Goal: Task Accomplishment & Management: Manage account settings

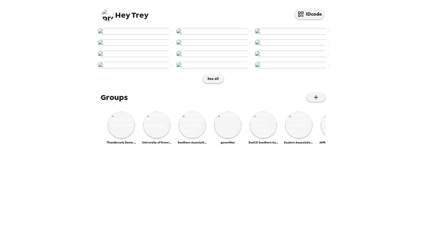
click at [103, 17] on img at bounding box center [108, 15] width 12 height 12
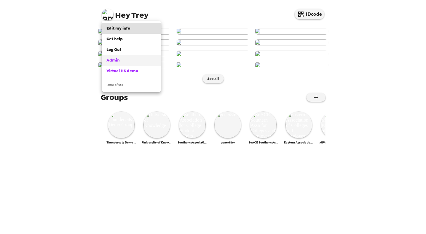
click at [123, 60] on div "Admin" at bounding box center [131, 60] width 50 height 6
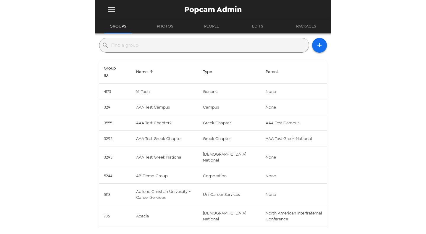
click at [202, 46] on input "text" at bounding box center [208, 44] width 195 height 9
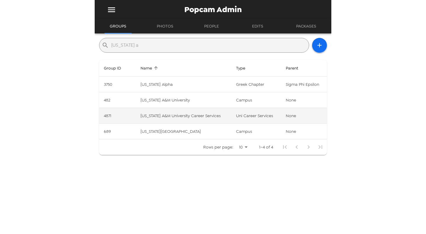
type input "florida a"
click at [200, 115] on td "Florida A&M University Career Services" at bounding box center [184, 116] width 96 height 16
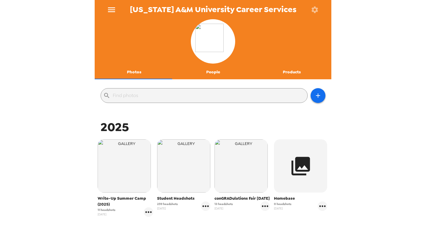
click at [200, 70] on button "People" at bounding box center [212, 72] width 79 height 14
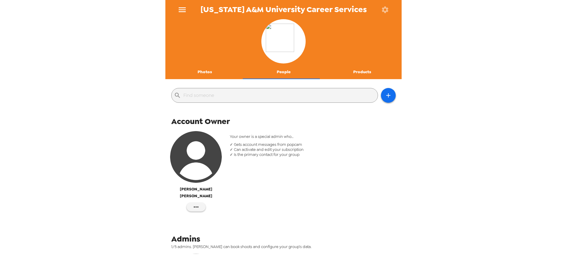
click at [212, 71] on button "Photos" at bounding box center [204, 72] width 79 height 14
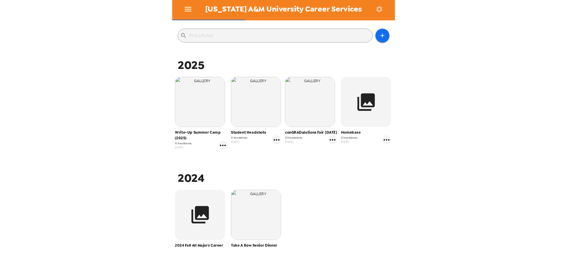
scroll to position [59, 0]
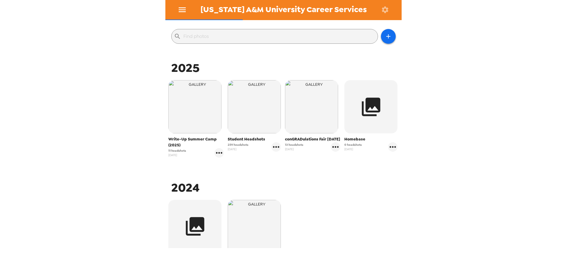
click at [177, 9] on button "menu" at bounding box center [182, 9] width 19 height 19
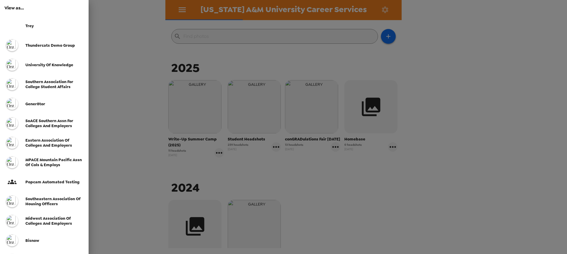
click at [27, 21] on div "Trey" at bounding box center [44, 26] width 89 height 20
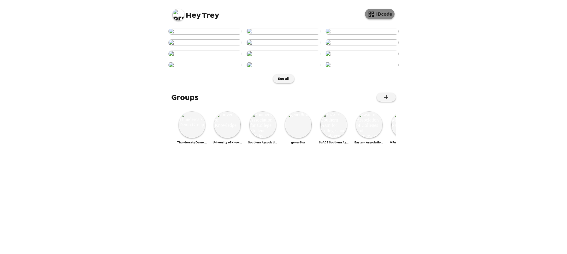
click at [382, 18] on button "IDcode" at bounding box center [380, 14] width 30 height 10
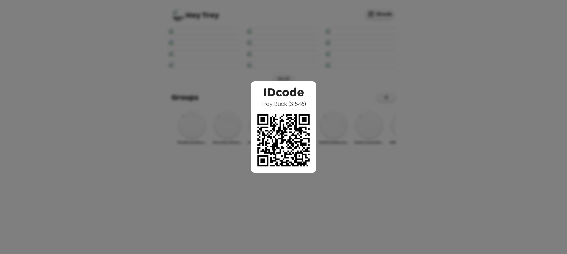
click at [337, 46] on div "IDcode Trey Buck ( 31546 )" at bounding box center [283, 127] width 567 height 254
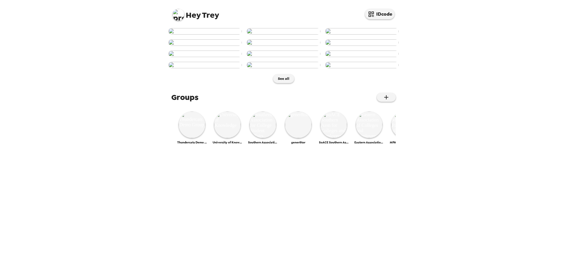
scroll to position [177, 0]
click at [282, 57] on img at bounding box center [284, 54] width 74 height 7
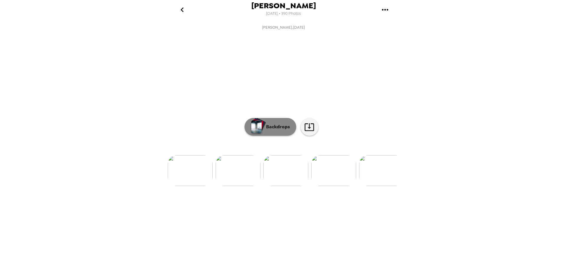
scroll to position [0, 335]
click at [264, 130] on p "Backdrops" at bounding box center [276, 126] width 27 height 7
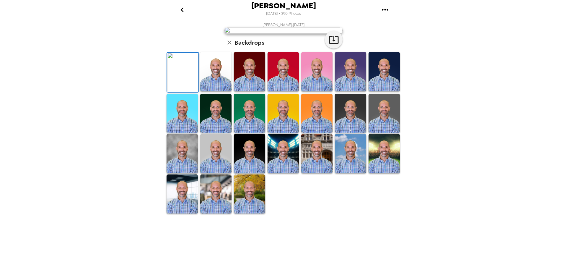
scroll to position [101, 0]
click at [226, 46] on icon "button" at bounding box center [229, 42] width 7 height 7
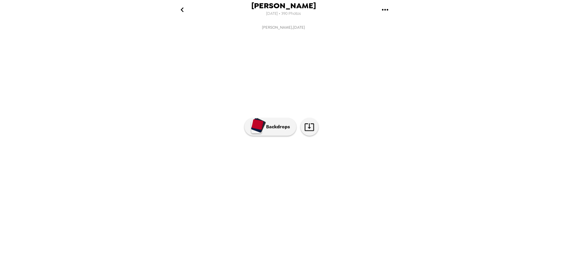
scroll to position [0, 335]
drag, startPoint x: 284, startPoint y: 13, endPoint x: 299, endPoint y: 11, distance: 15.2
click at [299, 11] on span "[DATE] • 390 Photos" at bounding box center [283, 14] width 35 height 8
click at [290, 14] on span "9/5/2025 • 390 Photos" at bounding box center [283, 14] width 35 height 8
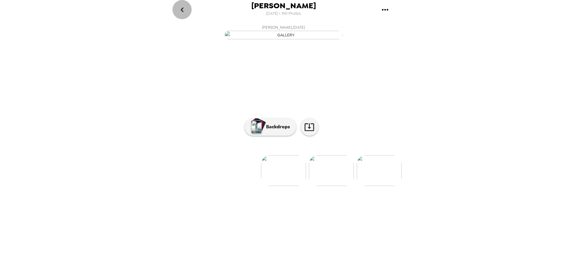
click at [186, 11] on icon "go back" at bounding box center [182, 9] width 9 height 9
click at [181, 7] on icon "go back" at bounding box center [182, 9] width 9 height 9
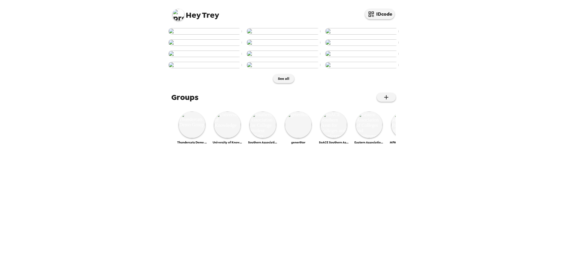
click at [207, 35] on img at bounding box center [205, 31] width 74 height 7
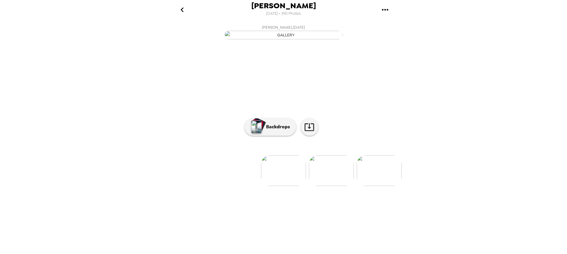
click at [182, 13] on icon "go back" at bounding box center [182, 9] width 9 height 9
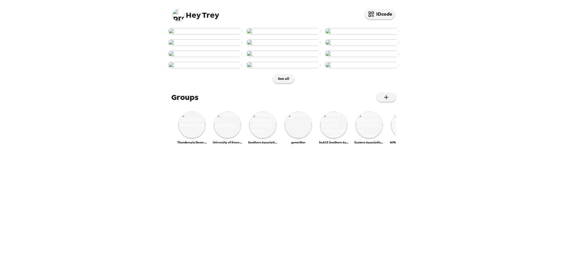
click at [181, 12] on img at bounding box center [179, 15] width 12 height 12
click at [195, 62] on div "Admin" at bounding box center [202, 60] width 50 height 6
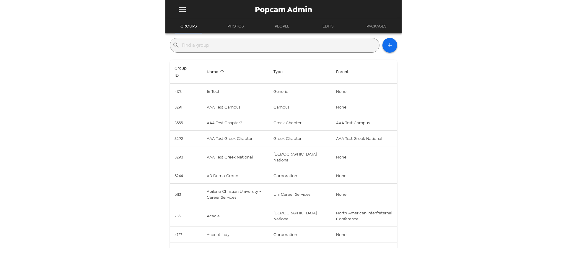
click at [215, 47] on input "text" at bounding box center [279, 44] width 195 height 9
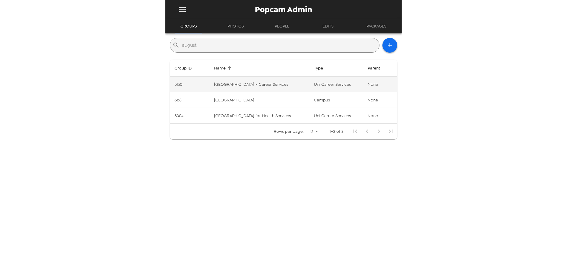
type input "august"
click at [252, 82] on td "[GEOGRAPHIC_DATA] - Career Services" at bounding box center [260, 85] width 100 height 16
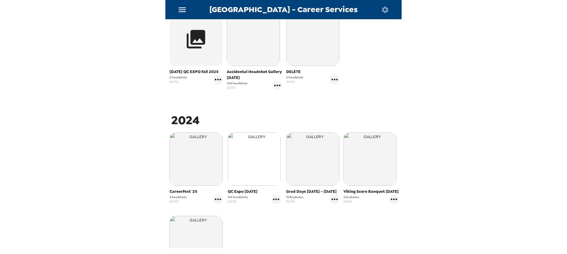
scroll to position [236, 0]
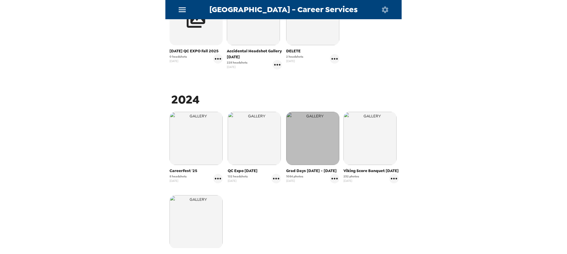
click at [313, 146] on img "button" at bounding box center [312, 138] width 53 height 53
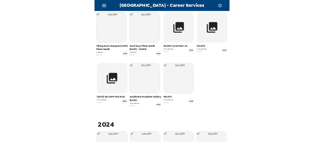
scroll to position [236, 0]
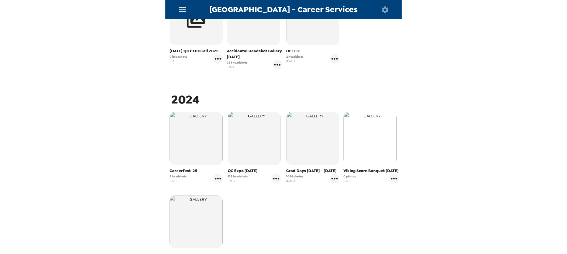
click at [365, 138] on img "button" at bounding box center [370, 138] width 53 height 53
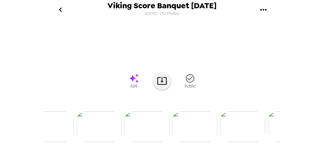
scroll to position [106, 0]
click at [194, 126] on img at bounding box center [195, 126] width 45 height 31
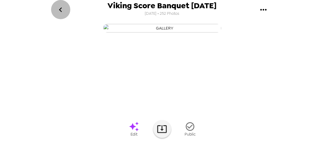
click at [59, 11] on icon "go back" at bounding box center [60, 9] width 9 height 9
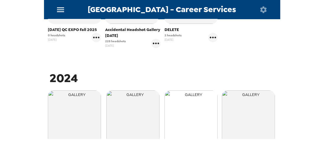
scroll to position [287, 0]
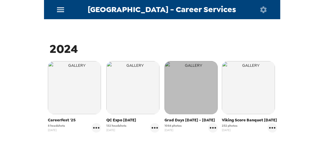
click at [192, 85] on img "button" at bounding box center [191, 87] width 53 height 53
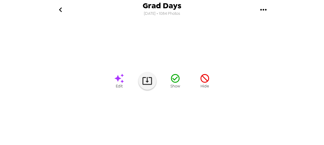
scroll to position [101, 0]
click at [210, 134] on img at bounding box center [210, 126] width 45 height 31
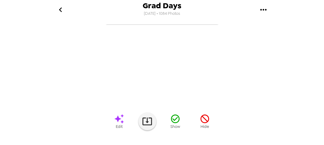
scroll to position [0, 0]
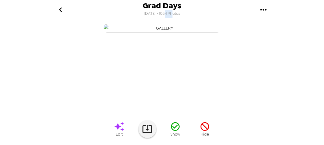
drag, startPoint x: 162, startPoint y: 14, endPoint x: 170, endPoint y: 13, distance: 8.3
click at [170, 13] on span "4/1/2024 • 1084 Photos" at bounding box center [162, 14] width 36 height 8
click at [56, 11] on icon "go back" at bounding box center [60, 9] width 9 height 9
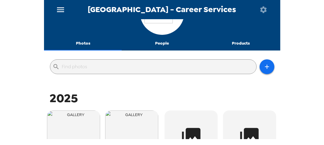
scroll to position [67, 0]
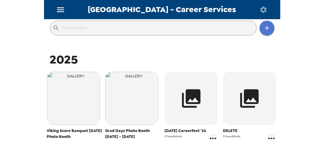
click at [265, 27] on icon "button" at bounding box center [267, 28] width 4 height 4
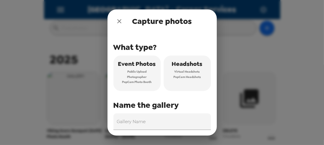
click at [121, 19] on icon "close" at bounding box center [119, 21] width 7 height 7
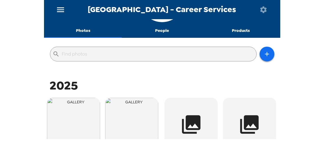
scroll to position [0, 0]
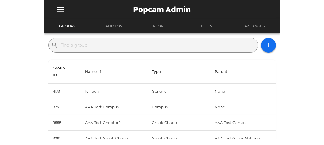
click at [102, 48] on input "text" at bounding box center [158, 44] width 195 height 9
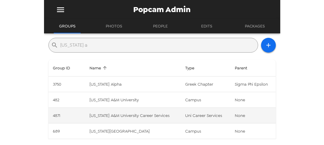
type input "florida a"
click at [148, 115] on td "Florida A&M University Career Services" at bounding box center [133, 116] width 96 height 16
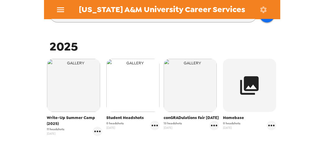
scroll to position [84, 0]
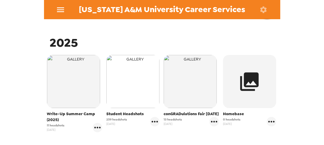
click at [130, 84] on img "button" at bounding box center [132, 81] width 53 height 53
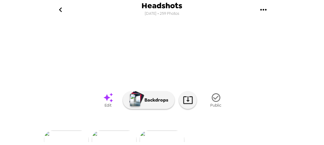
scroll to position [29, 0]
click at [61, 7] on icon "go back" at bounding box center [60, 9] width 9 height 9
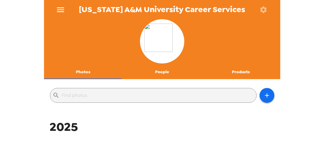
click at [62, 11] on icon "menu" at bounding box center [60, 9] width 7 height 5
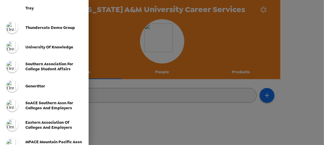
scroll to position [34, 0]
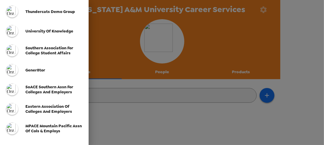
click at [51, 92] on span "SoACE Southern Assn for Colleges and Employers" at bounding box center [49, 90] width 48 height 10
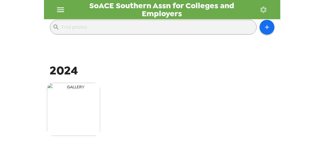
scroll to position [84, 0]
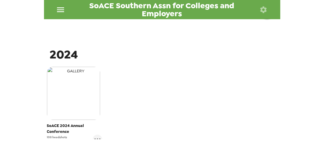
click at [72, 102] on img "button" at bounding box center [73, 93] width 53 height 53
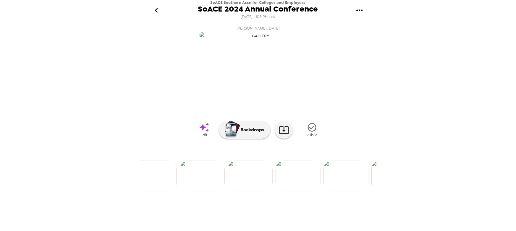
click at [202, 145] on img at bounding box center [202, 175] width 45 height 31
click at [163, 145] on img at bounding box center [162, 175] width 45 height 31
click at [324, 145] on img at bounding box center [344, 175] width 45 height 31
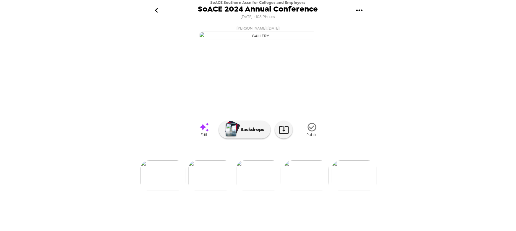
scroll to position [29, 0]
click at [217, 145] on img at bounding box center [210, 175] width 45 height 31
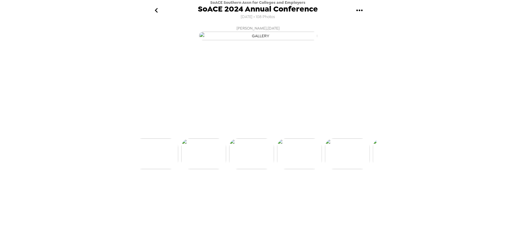
scroll to position [0, 191]
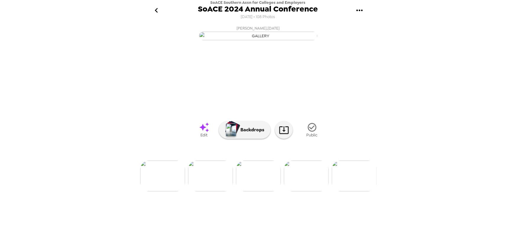
click at [167, 145] on img at bounding box center [162, 175] width 45 height 31
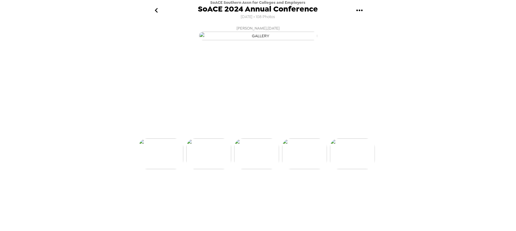
scroll to position [0, 95]
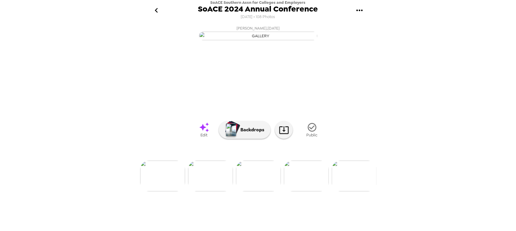
click at [152, 11] on icon "go back" at bounding box center [156, 10] width 9 height 9
click at [153, 8] on icon "go back" at bounding box center [156, 10] width 9 height 9
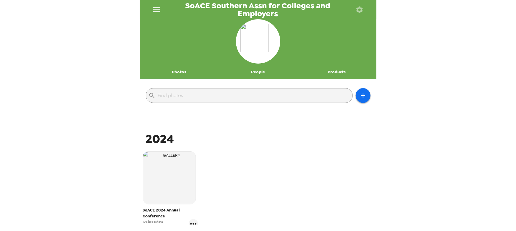
click at [159, 12] on icon "menu" at bounding box center [156, 9] width 9 height 9
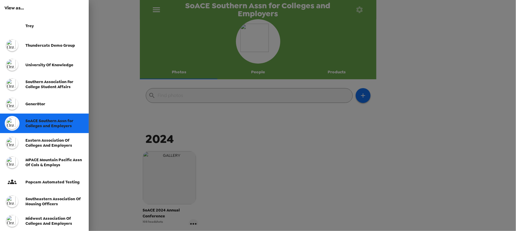
click at [50, 23] on div "Trey" at bounding box center [44, 26] width 89 height 20
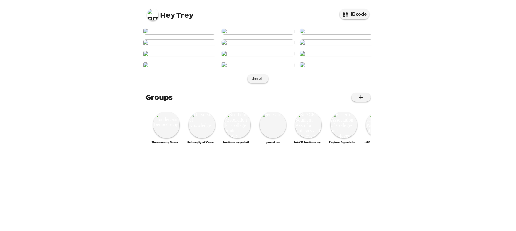
click at [148, 14] on img at bounding box center [153, 15] width 12 height 12
click at [288, 149] on div at bounding box center [258, 115] width 516 height 231
click at [168, 138] on img at bounding box center [166, 124] width 27 height 27
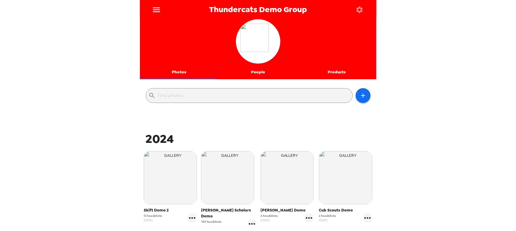
click at [158, 5] on icon "menu" at bounding box center [156, 9] width 9 height 9
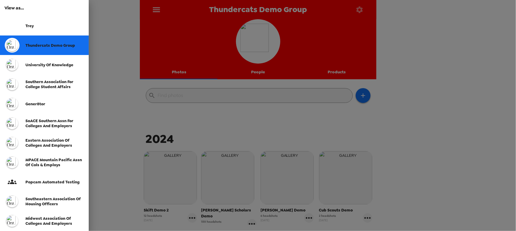
click at [37, 26] on div "Trey" at bounding box center [54, 25] width 59 height 5
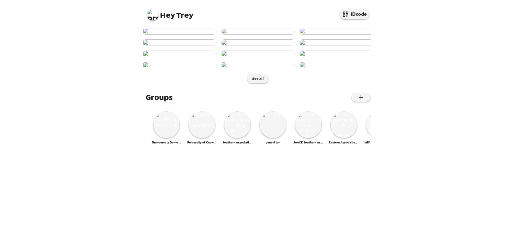
scroll to position [188, 0]
click at [235, 68] on img at bounding box center [258, 65] width 74 height 7
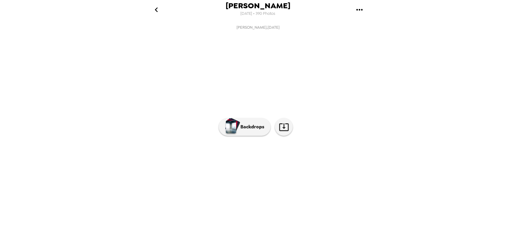
scroll to position [0, 479]
click at [245, 136] on button "Backdrops" at bounding box center [245, 127] width 52 height 18
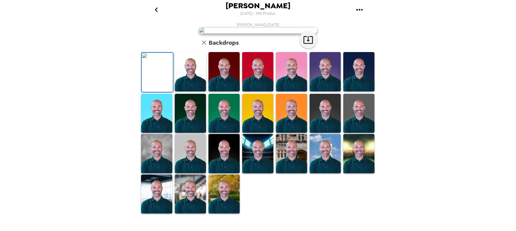
scroll to position [0, 0]
click at [156, 9] on icon "go back" at bounding box center [156, 9] width 9 height 9
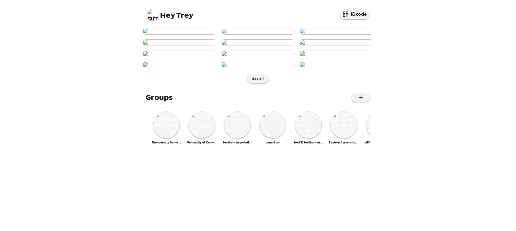
click at [154, 17] on img at bounding box center [153, 15] width 12 height 12
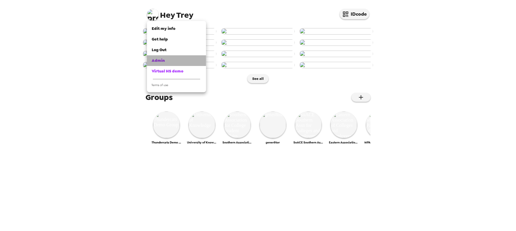
click at [171, 60] on div "Admin" at bounding box center [177, 61] width 50 height 6
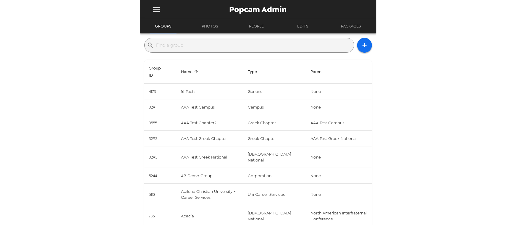
click at [200, 48] on input "text" at bounding box center [253, 44] width 195 height 9
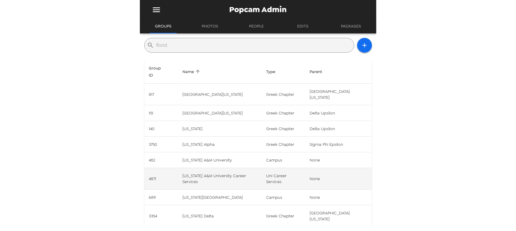
type input "florid"
click at [229, 168] on td "[US_STATE] A&M University Career Services" at bounding box center [220, 179] width 84 height 22
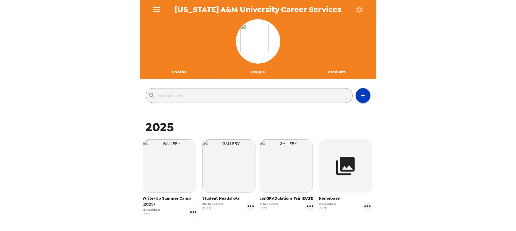
click at [359, 93] on icon "button" at bounding box center [362, 95] width 7 height 7
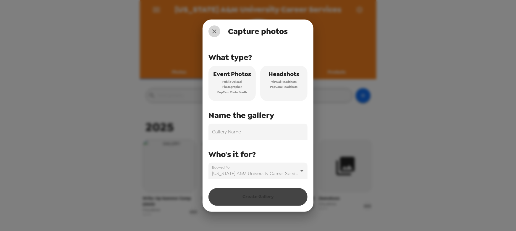
click at [214, 32] on icon "close" at bounding box center [214, 31] width 4 height 4
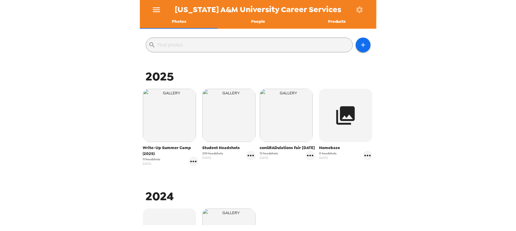
scroll to position [53, 0]
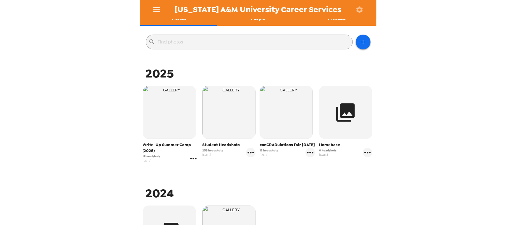
click at [193, 157] on icon "gallery menu" at bounding box center [193, 158] width 9 height 9
click at [209, 170] on span "Edit Shoot" at bounding box center [227, 170] width 49 height 7
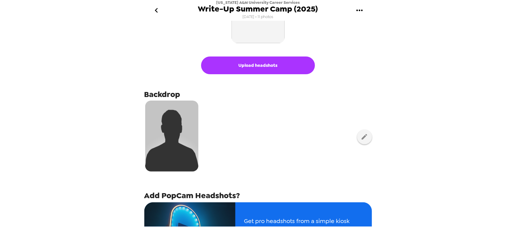
scroll to position [80, 0]
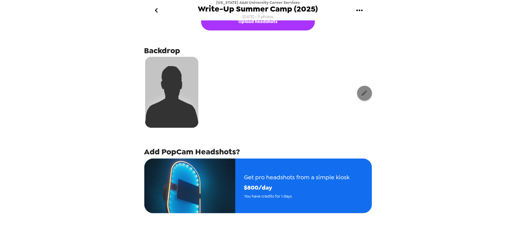
click at [361, 90] on icon "button" at bounding box center [364, 92] width 7 height 7
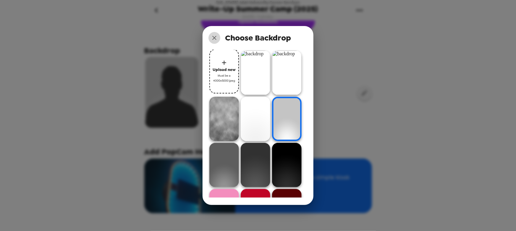
click at [213, 37] on icon "close" at bounding box center [214, 37] width 7 height 7
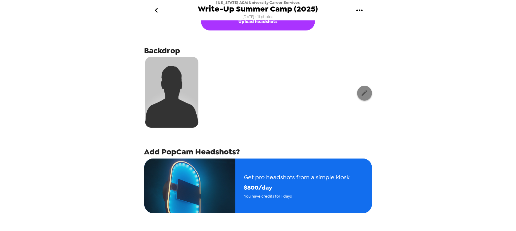
click at [364, 94] on button "button" at bounding box center [364, 93] width 15 height 15
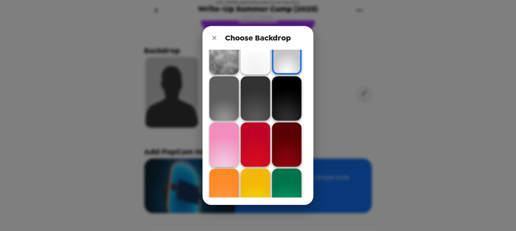
scroll to position [107, 0]
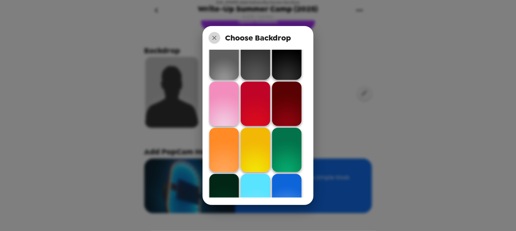
click at [215, 35] on icon "close" at bounding box center [214, 37] width 7 height 7
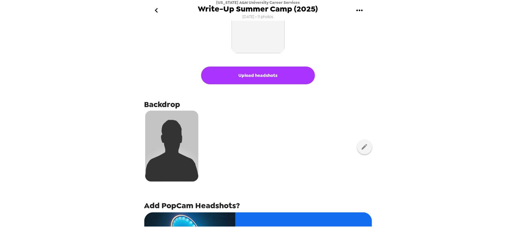
scroll to position [0, 0]
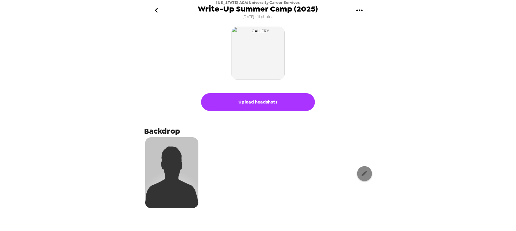
click at [361, 174] on icon "button" at bounding box center [364, 174] width 6 height 6
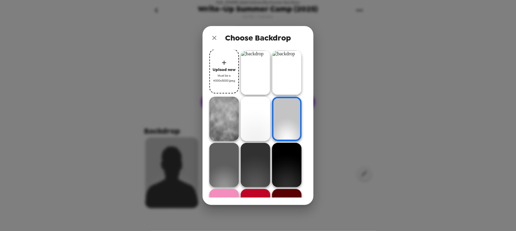
click at [215, 38] on icon "close" at bounding box center [214, 38] width 4 height 4
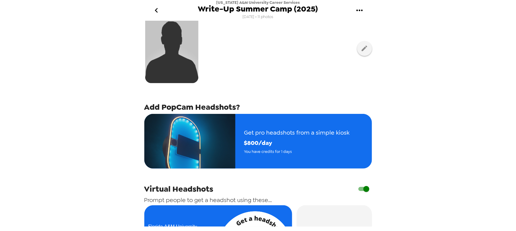
scroll to position [134, 0]
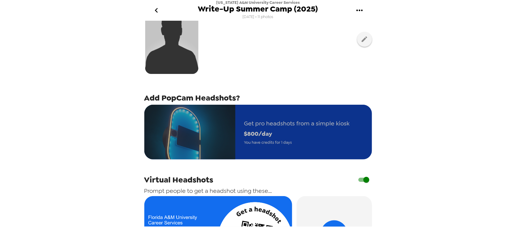
click at [279, 126] on span "Get pro headshots from a simple kiosk" at bounding box center [296, 123] width 105 height 10
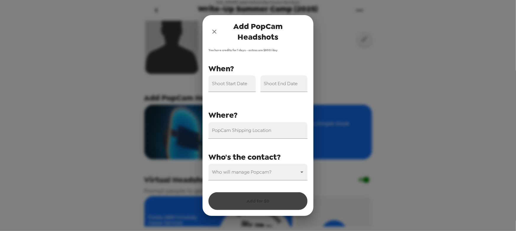
click at [217, 33] on icon "close" at bounding box center [214, 31] width 7 height 7
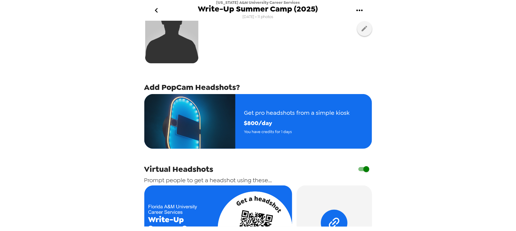
scroll to position [215, 0]
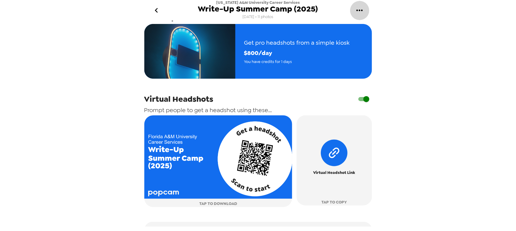
click at [364, 8] on button "gallery menu" at bounding box center [359, 10] width 19 height 19
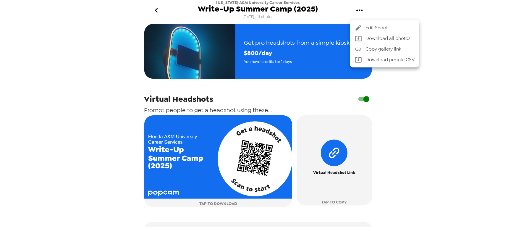
click at [158, 6] on div at bounding box center [258, 115] width 516 height 231
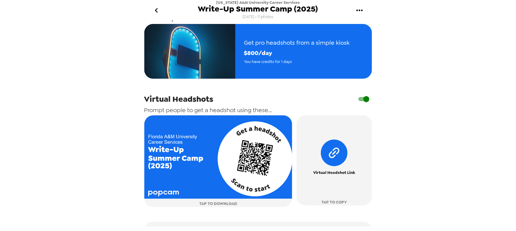
click at [159, 11] on icon "go back" at bounding box center [156, 10] width 9 height 9
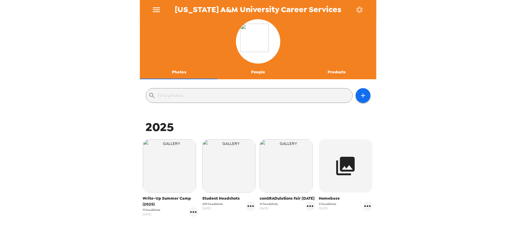
click at [233, 170] on img "button" at bounding box center [228, 165] width 53 height 53
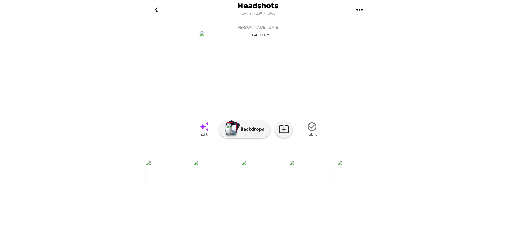
click at [154, 9] on icon "go back" at bounding box center [156, 9] width 9 height 9
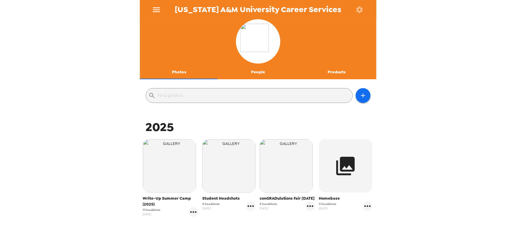
click at [154, 9] on icon "menu" at bounding box center [156, 9] width 9 height 9
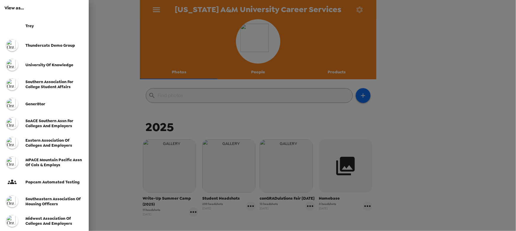
click at [52, 125] on span "SoACE Southern Assn for Colleges and Employers" at bounding box center [49, 123] width 48 height 10
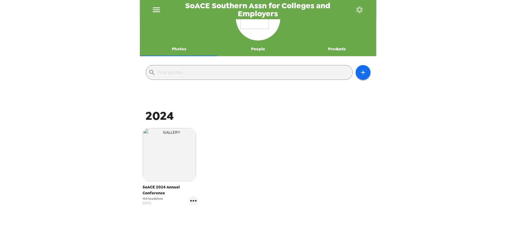
scroll to position [80, 0]
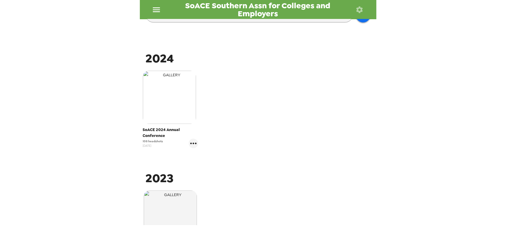
click at [177, 106] on img "button" at bounding box center [169, 97] width 53 height 53
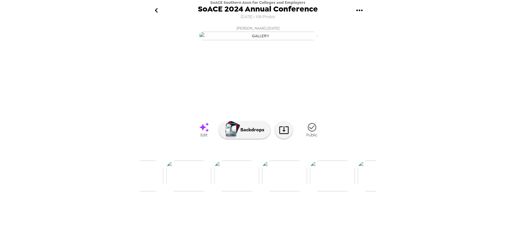
scroll to position [0, 686]
click at [292, 191] on img at bounding box center [290, 175] width 45 height 31
click at [215, 191] on img at bounding box center [210, 175] width 45 height 31
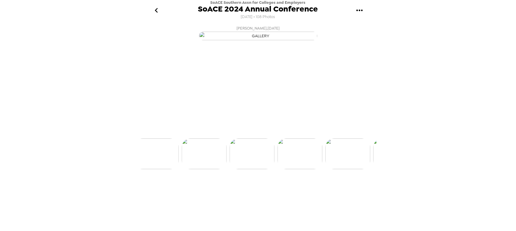
scroll to position [0, 670]
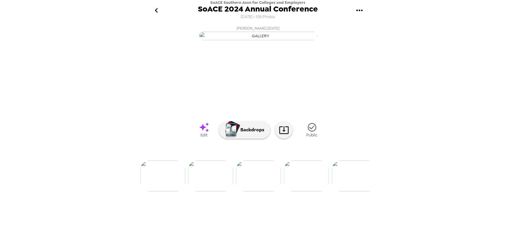
click at [315, 191] on img at bounding box center [306, 175] width 45 height 31
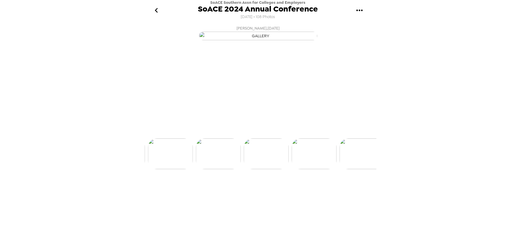
scroll to position [0, 718]
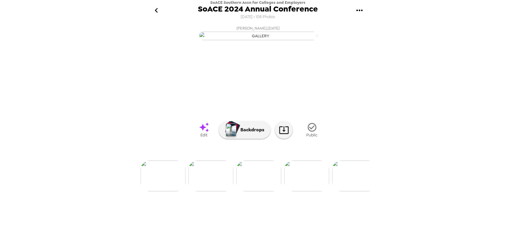
click at [216, 191] on img at bounding box center [210, 175] width 45 height 31
click at [213, 191] on img at bounding box center [211, 175] width 45 height 31
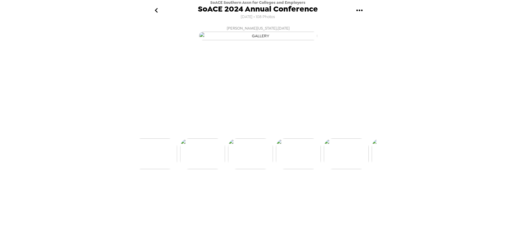
scroll to position [0, 813]
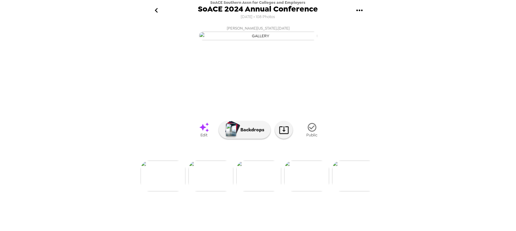
drag, startPoint x: 316, startPoint y: 227, endPoint x: 314, endPoint y: 224, distance: 3.9
click at [316, 191] on img at bounding box center [306, 175] width 45 height 31
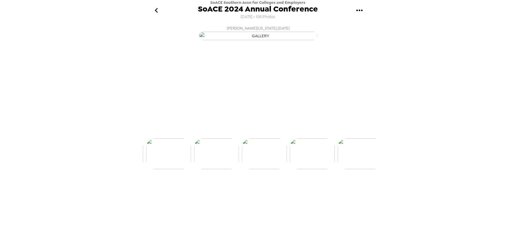
scroll to position [0, 861]
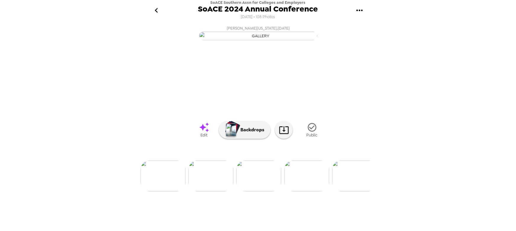
click at [219, 191] on img at bounding box center [210, 175] width 45 height 31
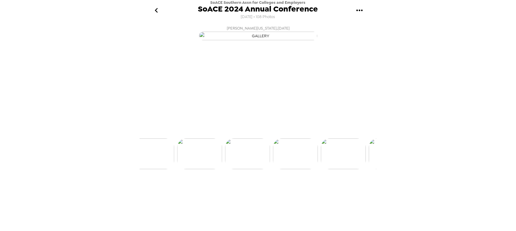
scroll to position [0, 813]
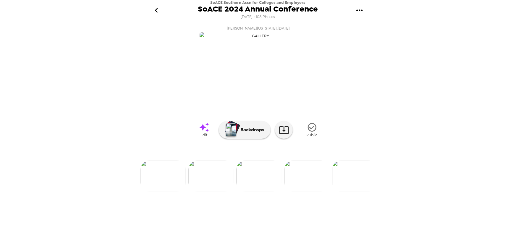
click at [168, 191] on img at bounding box center [162, 175] width 45 height 31
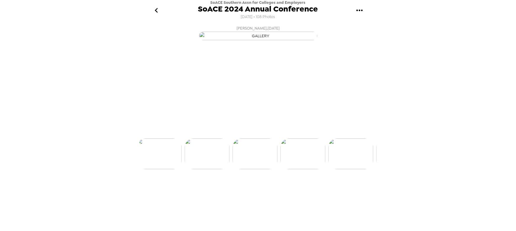
scroll to position [0, 718]
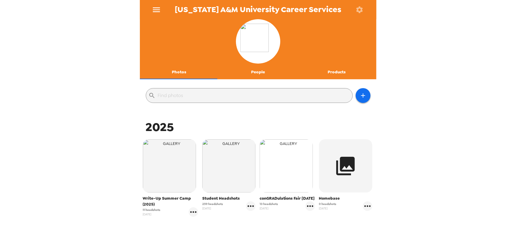
scroll to position [53, 0]
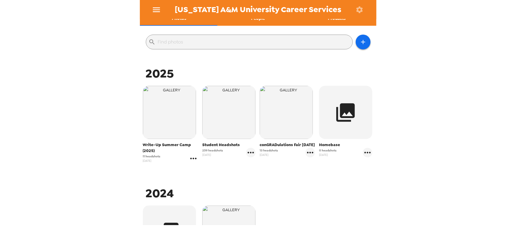
click at [191, 159] on icon "gallery menu" at bounding box center [193, 158] width 9 height 9
click at [204, 168] on span "Edit Shoot" at bounding box center [227, 170] width 49 height 7
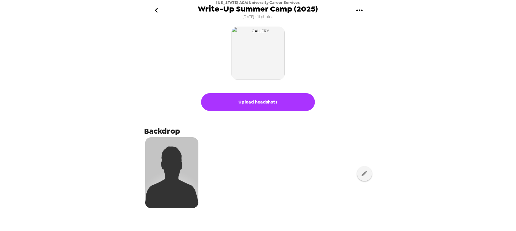
click at [160, 10] on icon "go back" at bounding box center [156, 10] width 9 height 9
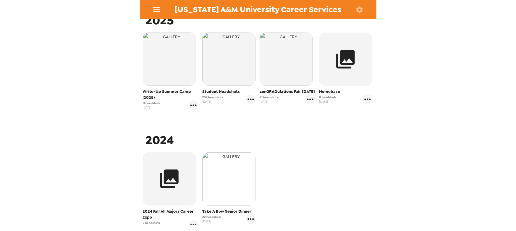
scroll to position [107, 0]
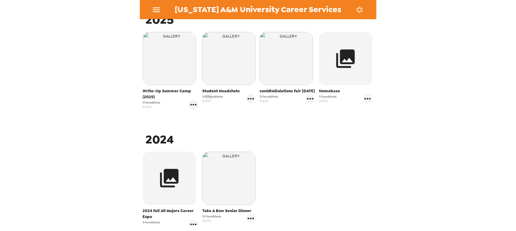
drag, startPoint x: 210, startPoint y: 96, endPoint x: 204, endPoint y: 100, distance: 6.7
click at [203, 98] on span "259 headshots" at bounding box center [212, 96] width 21 height 4
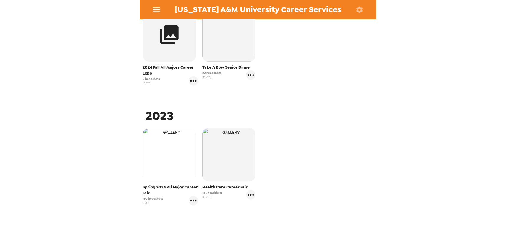
scroll to position [266, 0]
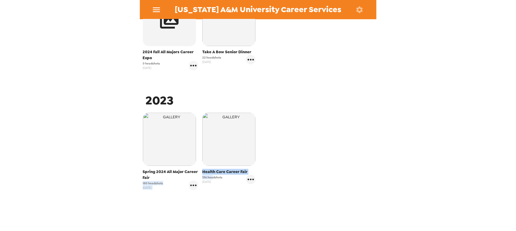
drag, startPoint x: 211, startPoint y: 176, endPoint x: 190, endPoint y: 177, distance: 21.0
click at [190, 177] on div "Spring 2024 All Major Career Fair 180 headshots 12/8/23 Health Care Career Fair…" at bounding box center [257, 155] width 233 height 89
click at [218, 175] on span "156 headshots" at bounding box center [212, 177] width 20 height 4
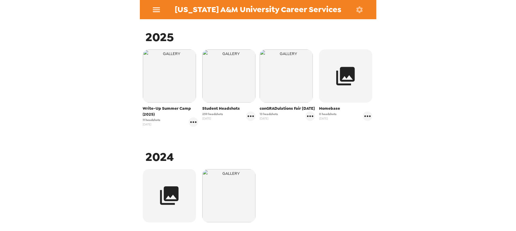
scroll to position [51, 0]
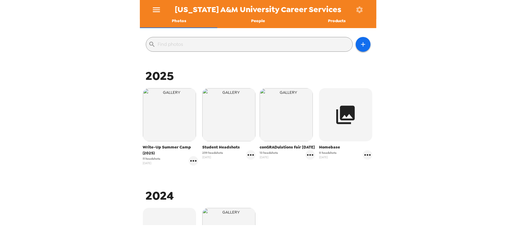
click at [170, 98] on img "button" at bounding box center [169, 114] width 53 height 53
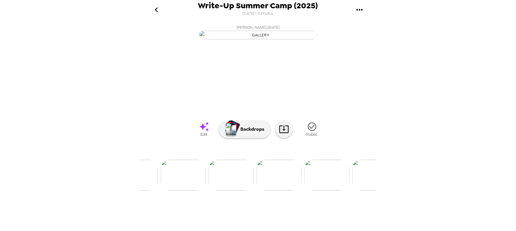
scroll to position [27, 0]
click at [342, 190] on img at bounding box center [326, 175] width 45 height 31
click at [151, 8] on button "go back" at bounding box center [156, 9] width 19 height 19
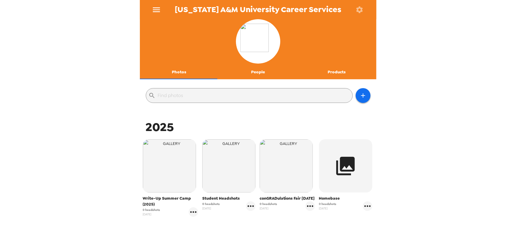
click at [257, 70] on button "People" at bounding box center [257, 72] width 79 height 14
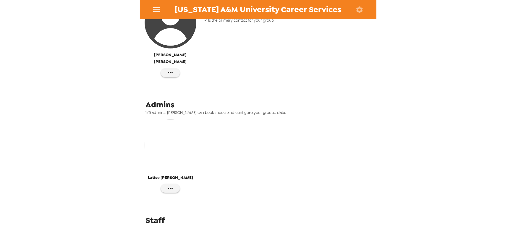
scroll to position [144, 0]
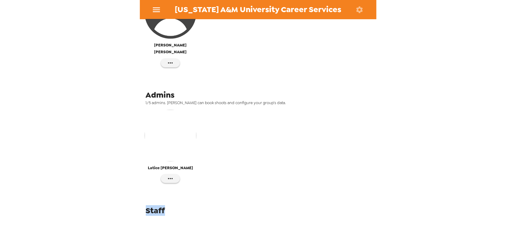
drag, startPoint x: 151, startPoint y: 203, endPoint x: 176, endPoint y: 202, distance: 24.8
click at [176, 204] on div "Staff" at bounding box center [258, 212] width 236 height 17
click at [148, 205] on span "Staff" at bounding box center [155, 210] width 19 height 11
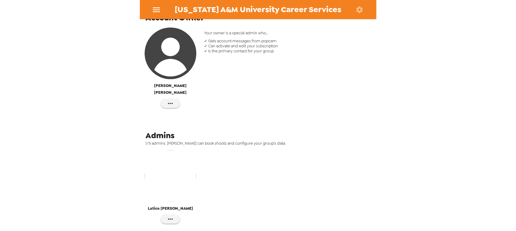
scroll to position [64, 0]
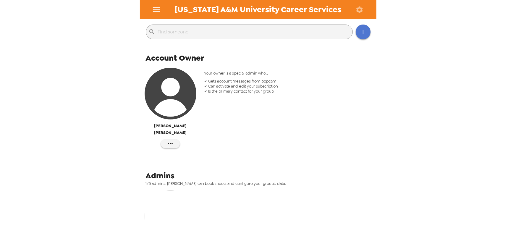
click at [361, 32] on icon "button" at bounding box center [362, 31] width 7 height 7
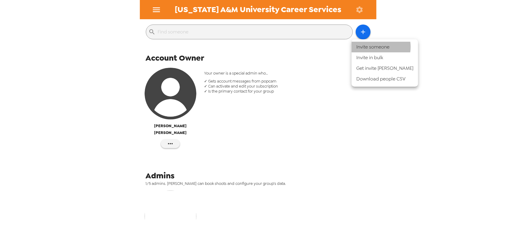
click at [371, 47] on li "Invite someone" at bounding box center [384, 47] width 66 height 11
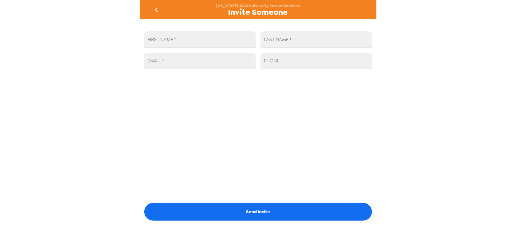
click at [157, 9] on icon "go back" at bounding box center [156, 9] width 9 height 9
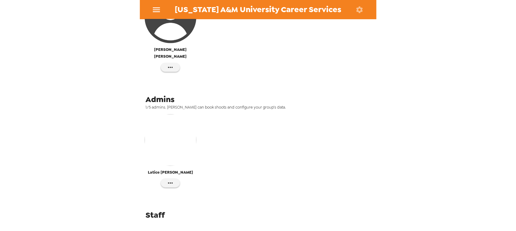
scroll to position [144, 0]
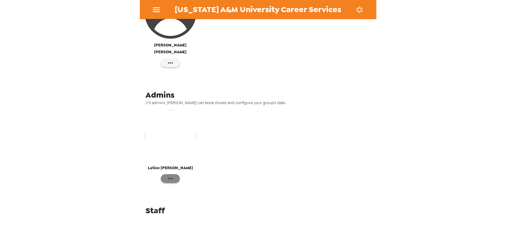
click at [172, 175] on icon "button" at bounding box center [170, 178] width 7 height 7
click at [248, 154] on div at bounding box center [258, 115] width 516 height 231
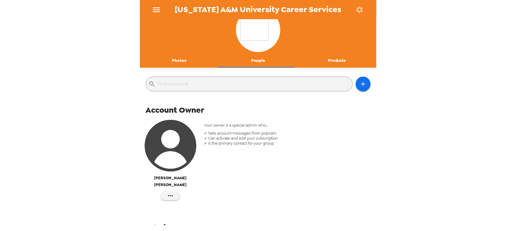
scroll to position [10, 0]
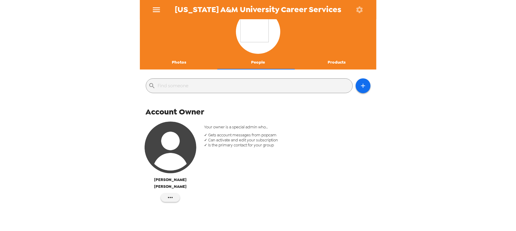
click at [180, 64] on button "Photos" at bounding box center [179, 62] width 79 height 14
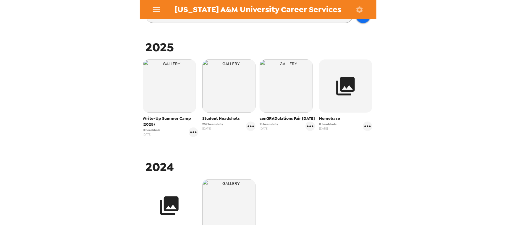
scroll to position [107, 0]
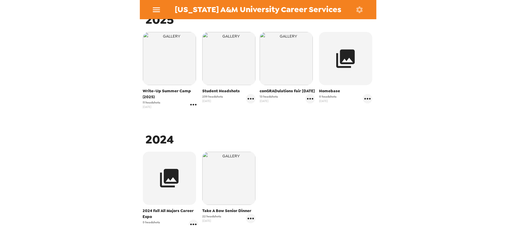
click at [192, 106] on icon "gallery menu" at bounding box center [193, 104] width 9 height 9
click at [201, 117] on div at bounding box center [197, 116] width 11 height 7
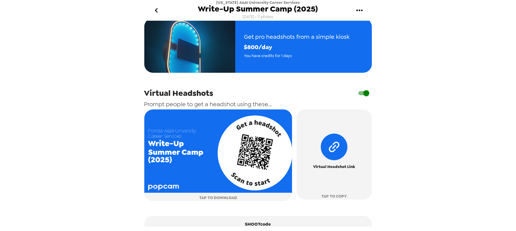
scroll to position [252, 0]
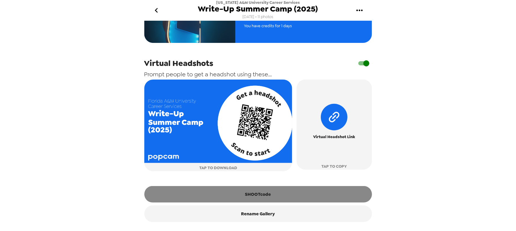
click at [257, 195] on button "SHOOTcode" at bounding box center [258, 194] width 228 height 17
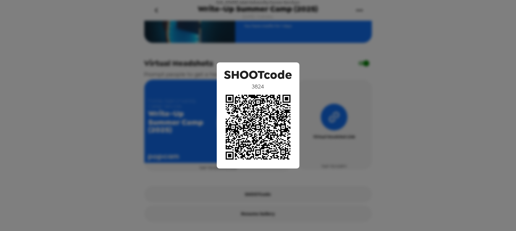
click at [246, 38] on div "SHOOTcode 3824" at bounding box center [258, 115] width 516 height 231
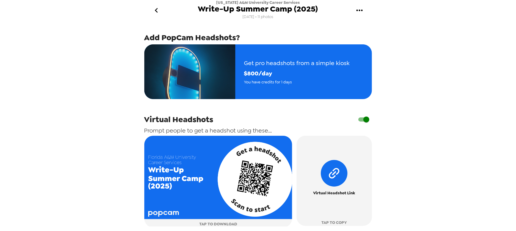
scroll to position [118, 0]
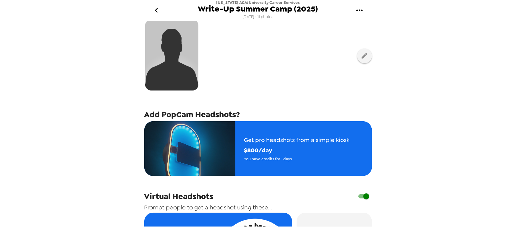
click at [157, 7] on icon "go back" at bounding box center [156, 10] width 9 height 9
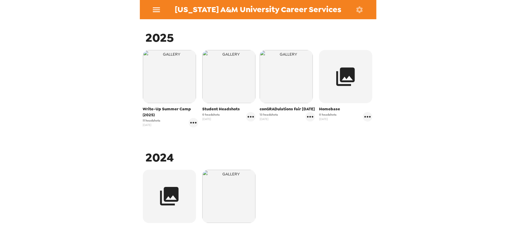
scroll to position [107, 0]
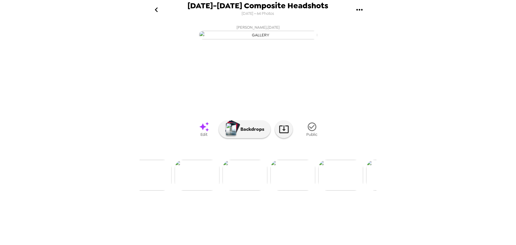
scroll to position [0, 647]
click at [160, 8] on icon "go back" at bounding box center [156, 9] width 9 height 9
